Goal: Obtain resource: Download file/media

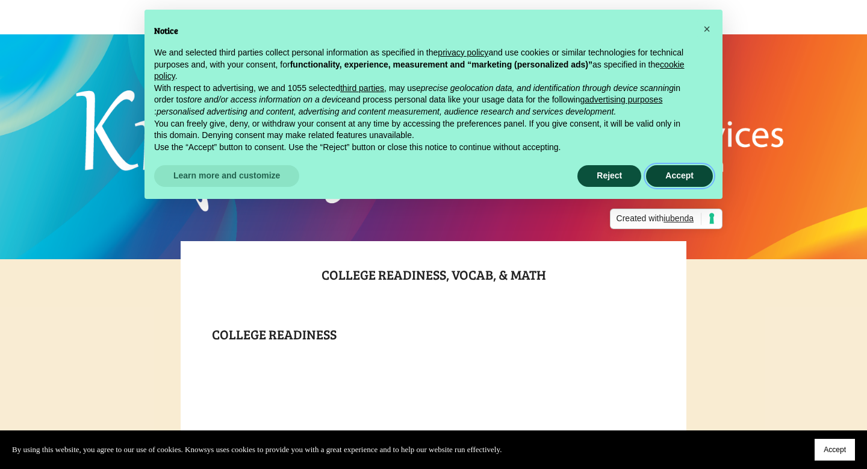
click at [680, 172] on button "Accept" at bounding box center [679, 176] width 67 height 22
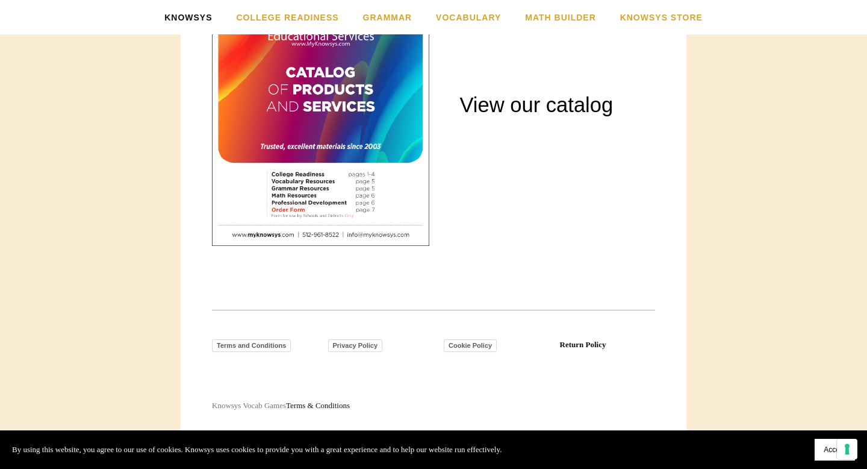
scroll to position [1599, 0]
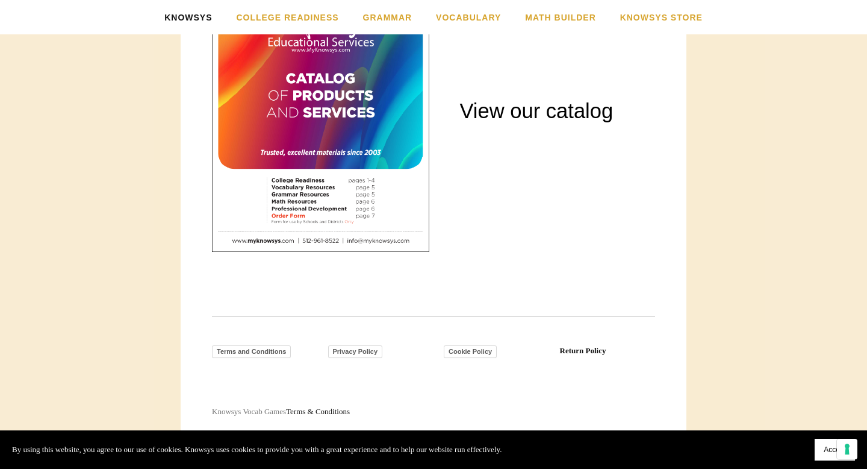
click at [370, 199] on div at bounding box center [320, 110] width 217 height 281
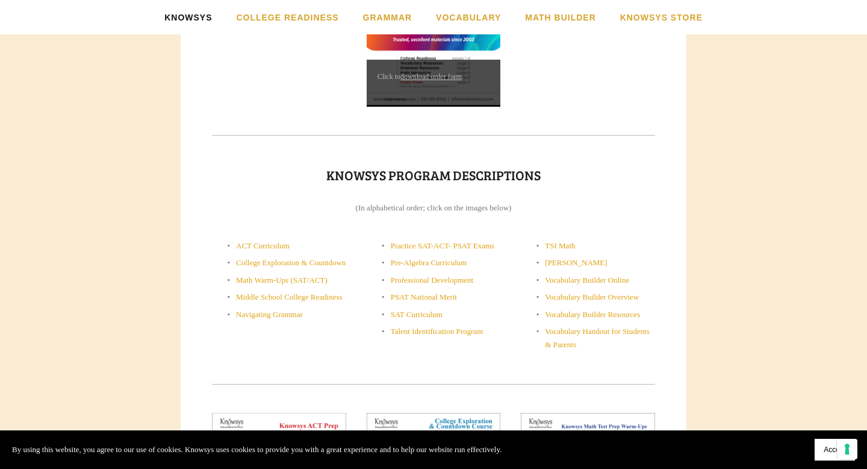
scroll to position [499, 0]
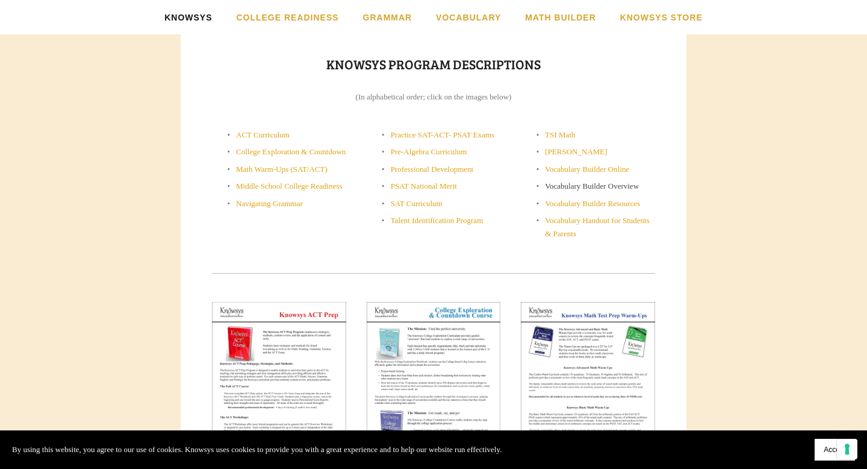
click at [577, 188] on link "Vocabulary Builder Overview" at bounding box center [592, 185] width 94 height 9
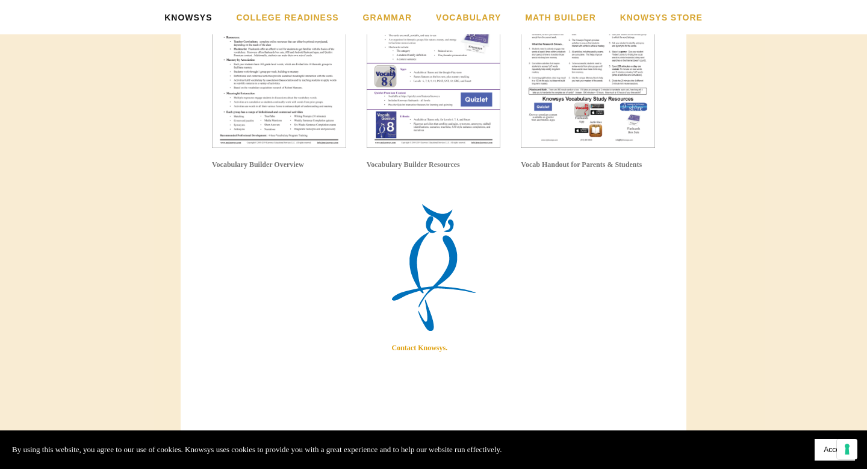
scroll to position [1991, 0]
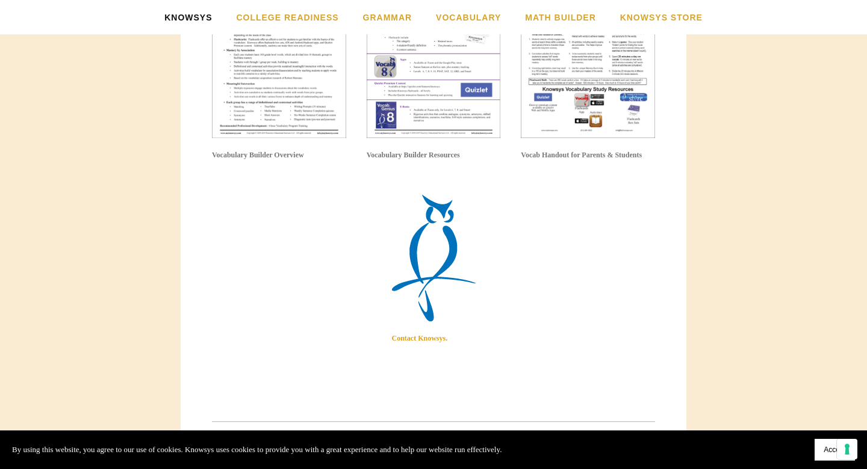
click at [291, 124] on img at bounding box center [279, 51] width 134 height 174
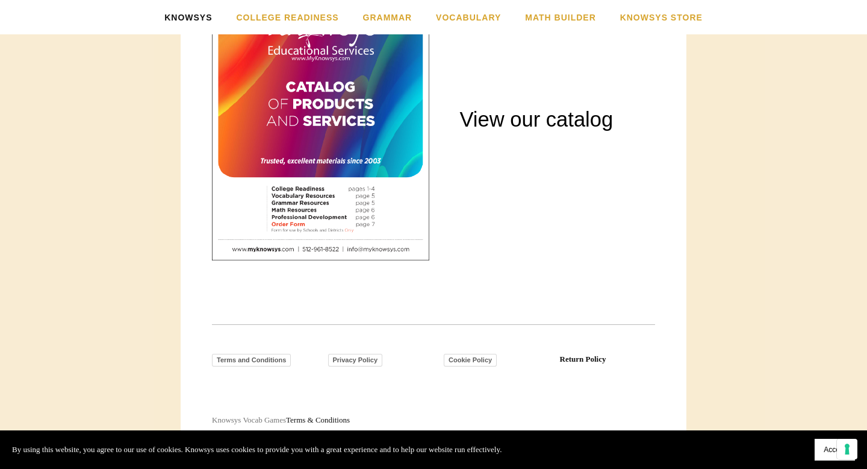
scroll to position [1502, 0]
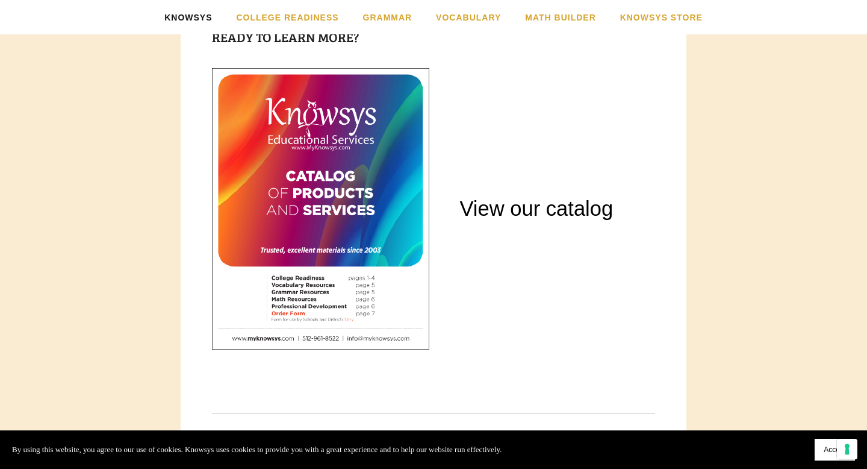
click at [342, 214] on div at bounding box center [320, 208] width 217 height 281
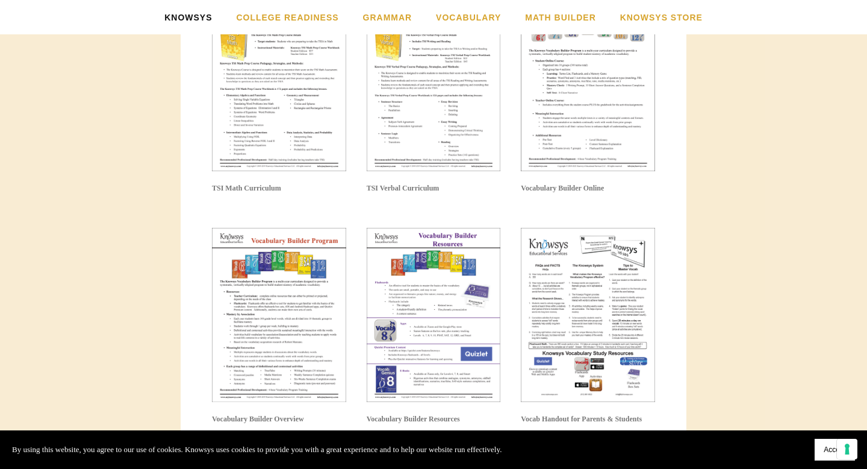
scroll to position [1808, 0]
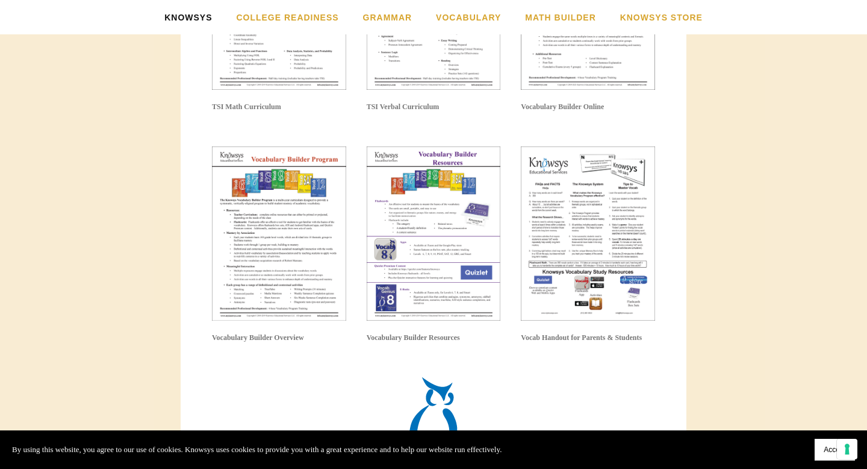
click at [431, 284] on img at bounding box center [434, 233] width 134 height 174
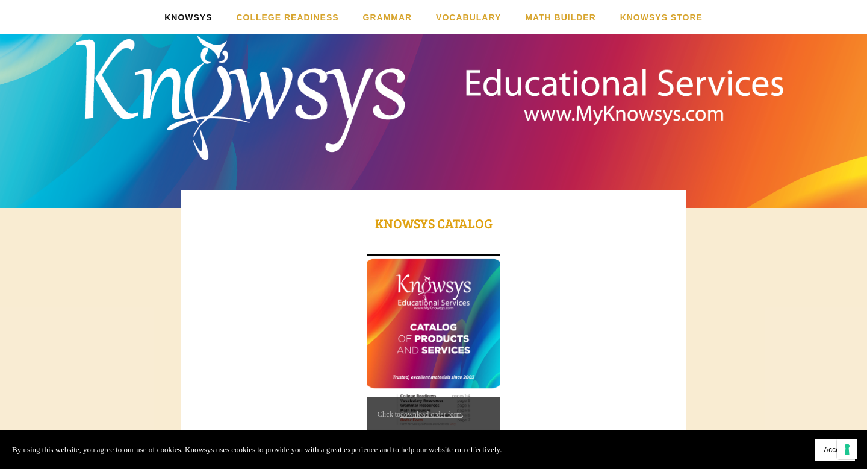
scroll to position [181, 0]
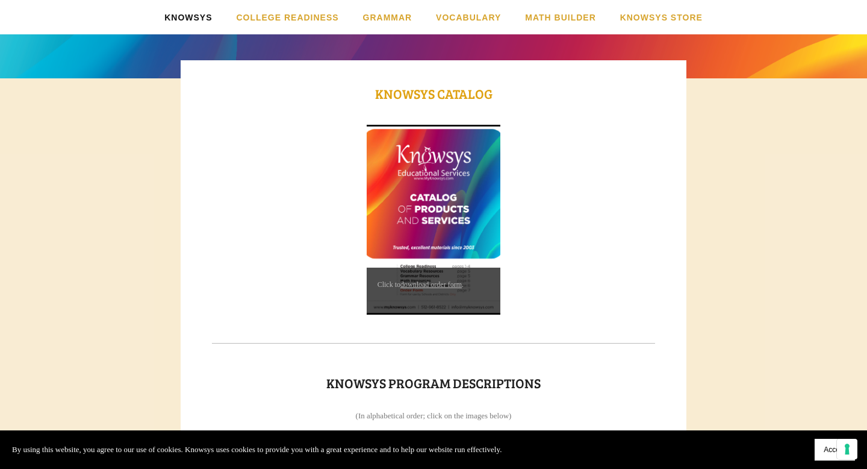
click at [454, 283] on link "download order form" at bounding box center [431, 284] width 61 height 8
